Goal: Information Seeking & Learning: Check status

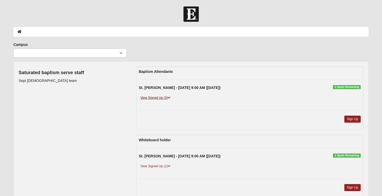
click at [165, 98] on link "View Signed Up (3)" at bounding box center [155, 97] width 33 height 5
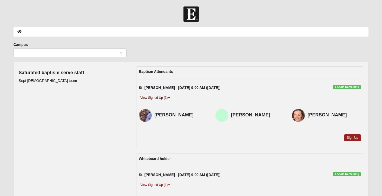
click at [165, 98] on link "View Signed Up (3)" at bounding box center [155, 97] width 33 height 5
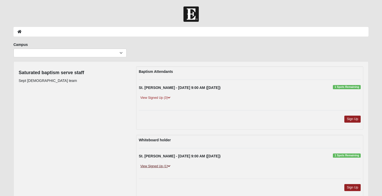
click at [162, 167] on link "View Signed Up (1)" at bounding box center [155, 166] width 33 height 5
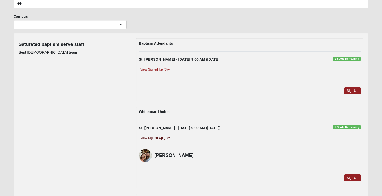
scroll to position [28, 0]
click at [160, 137] on link "View Signed Up (1)" at bounding box center [155, 138] width 33 height 5
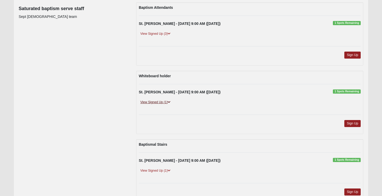
scroll to position [67, 0]
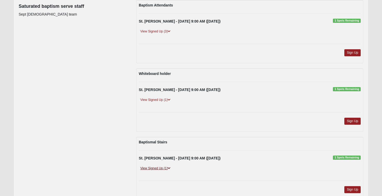
click at [160, 169] on link "View Signed Up (1)" at bounding box center [155, 168] width 33 height 5
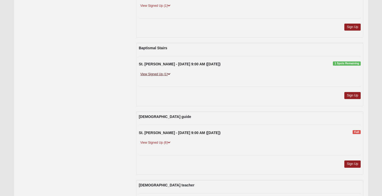
scroll to position [161, 0]
click at [161, 141] on link "View Signed Up (6)" at bounding box center [155, 142] width 33 height 5
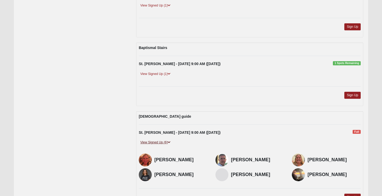
click at [161, 141] on link "View Signed Up (6)" at bounding box center [155, 142] width 33 height 5
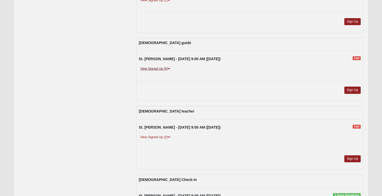
scroll to position [235, 0]
click at [161, 136] on link "View Signed Up (2)" at bounding box center [155, 137] width 33 height 5
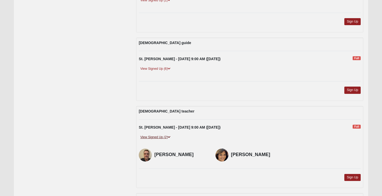
click at [161, 136] on link "View Signed Up (2)" at bounding box center [155, 137] width 33 height 5
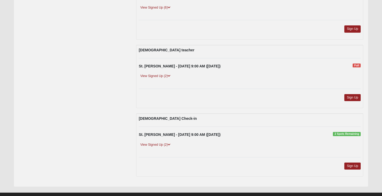
scroll to position [296, 0]
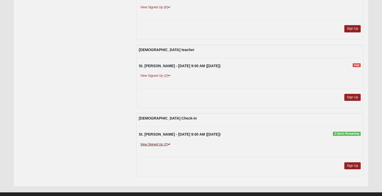
click at [156, 144] on link "View Signed Up (2)" at bounding box center [155, 144] width 33 height 5
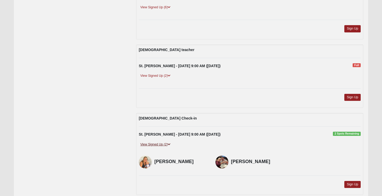
click at [156, 144] on link "View Signed Up (2)" at bounding box center [155, 144] width 33 height 5
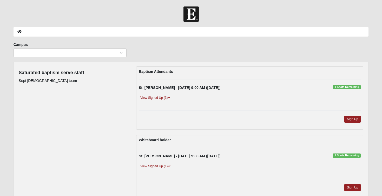
scroll to position [0, 0]
